Goal: Use online tool/utility: Utilize a website feature to perform a specific function

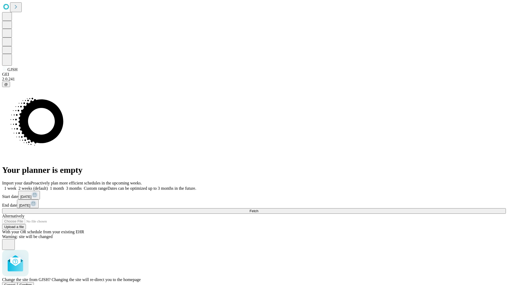
click at [32, 283] on span "Confirm" at bounding box center [26, 285] width 12 height 4
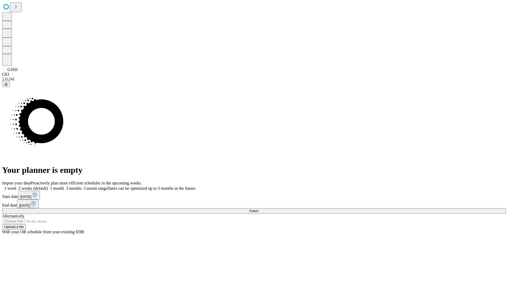
click at [16, 186] on label "1 week" at bounding box center [9, 188] width 14 height 4
click at [258, 209] on span "Fetch" at bounding box center [253, 211] width 9 height 4
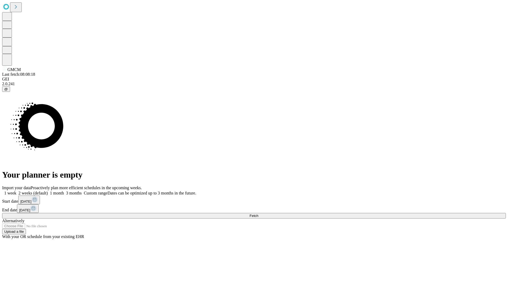
click at [16, 191] on label "1 week" at bounding box center [9, 193] width 14 height 4
click at [258, 214] on span "Fetch" at bounding box center [253, 216] width 9 height 4
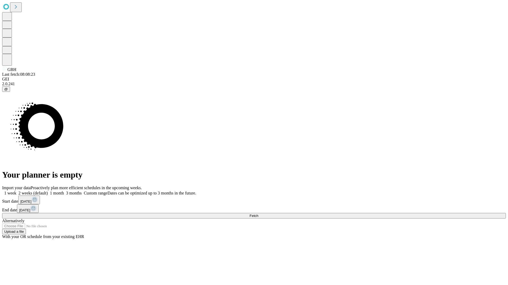
click at [16, 191] on label "1 week" at bounding box center [9, 193] width 14 height 4
click at [258, 214] on span "Fetch" at bounding box center [253, 216] width 9 height 4
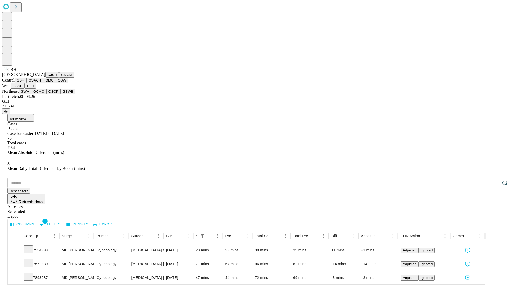
click at [41, 83] on button "GSACH" at bounding box center [34, 81] width 17 height 6
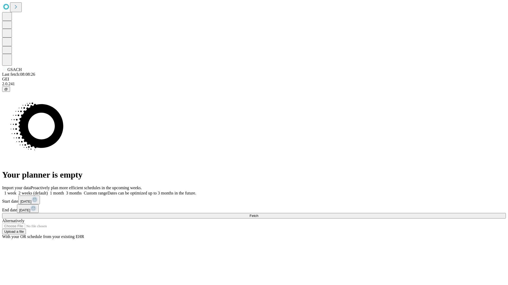
click at [16, 191] on label "1 week" at bounding box center [9, 193] width 14 height 4
click at [258, 214] on span "Fetch" at bounding box center [253, 216] width 9 height 4
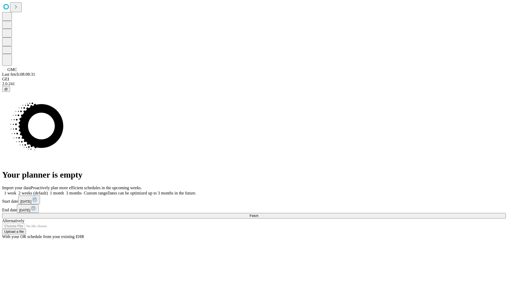
click at [16, 191] on label "1 week" at bounding box center [9, 193] width 14 height 4
click at [258, 214] on span "Fetch" at bounding box center [253, 216] width 9 height 4
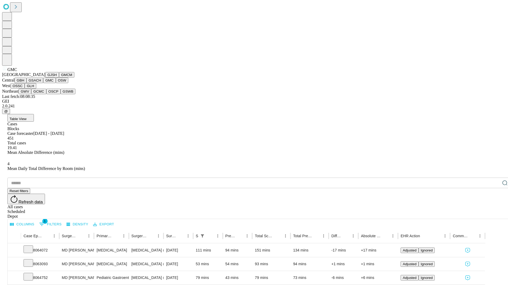
click at [56, 83] on button "OSW" at bounding box center [62, 81] width 13 height 6
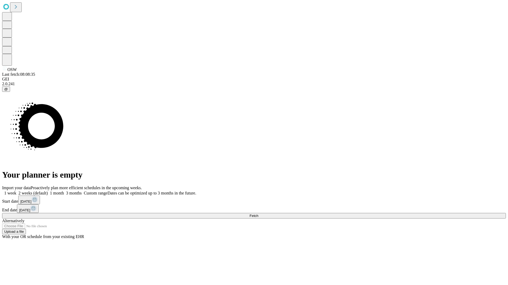
click at [16, 191] on label "1 week" at bounding box center [9, 193] width 14 height 4
click at [258, 214] on span "Fetch" at bounding box center [253, 216] width 9 height 4
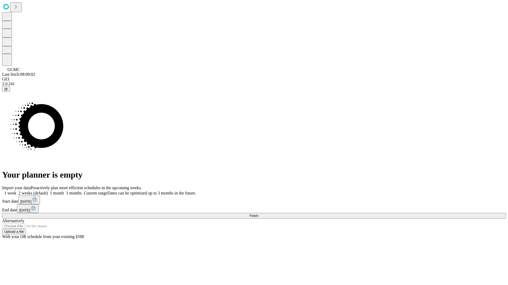
click at [16, 191] on label "1 week" at bounding box center [9, 193] width 14 height 4
click at [258, 214] on span "Fetch" at bounding box center [253, 216] width 9 height 4
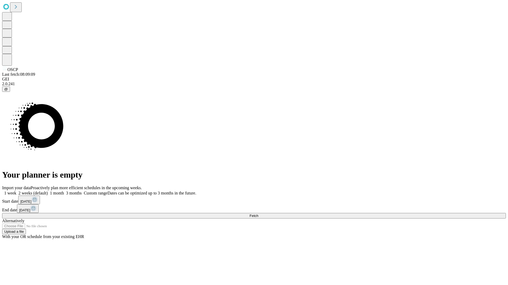
click at [16, 191] on label "1 week" at bounding box center [9, 193] width 14 height 4
click at [258, 214] on span "Fetch" at bounding box center [253, 216] width 9 height 4
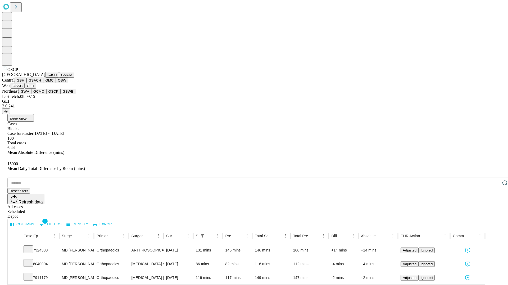
click at [61, 94] on button "GSWB" at bounding box center [68, 92] width 15 height 6
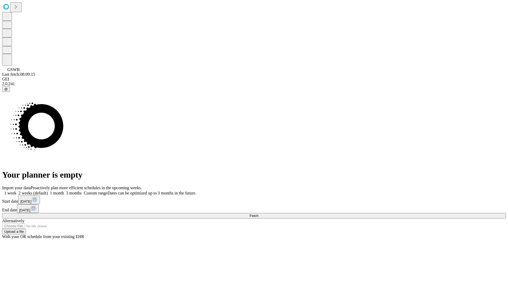
click at [16, 191] on label "1 week" at bounding box center [9, 193] width 14 height 4
click at [258, 214] on span "Fetch" at bounding box center [253, 216] width 9 height 4
